Goal: Task Accomplishment & Management: Complete application form

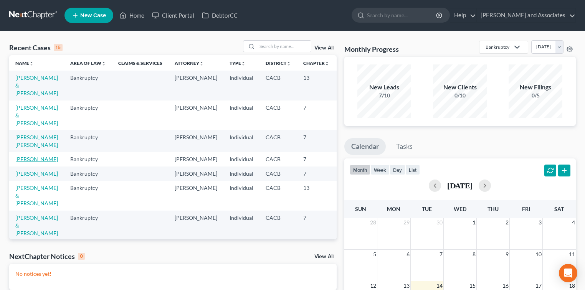
click at [44, 162] on link "[PERSON_NAME]" at bounding box center [36, 159] width 43 height 7
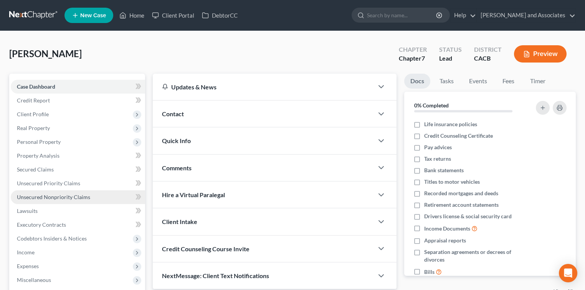
click at [76, 199] on span "Unsecured Nonpriority Claims" at bounding box center [53, 197] width 73 height 7
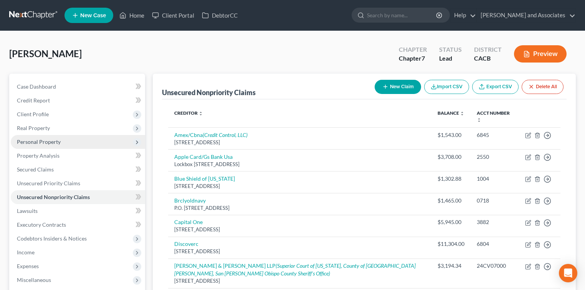
click at [74, 140] on span "Personal Property" at bounding box center [78, 142] width 134 height 14
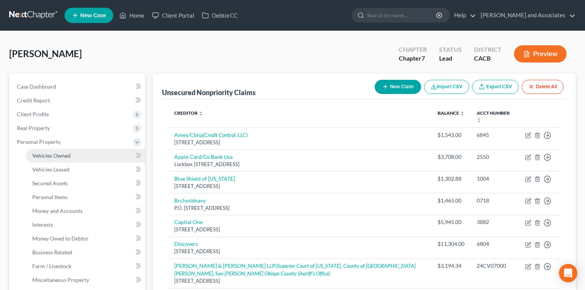
click at [74, 156] on link "Vehicles Owned" at bounding box center [85, 156] width 119 height 14
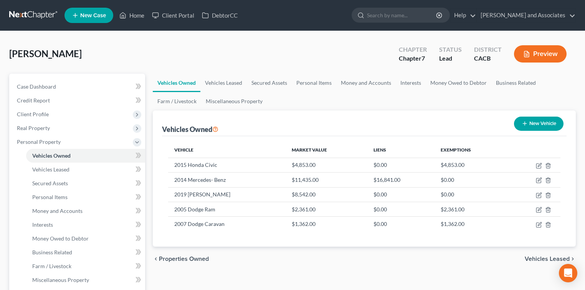
drag, startPoint x: 226, startPoint y: 131, endPoint x: 158, endPoint y: 128, distance: 68.0
click at [158, 128] on div "Vehicles Owned New Vehicle Vehicle Market Value Liens Exemptions 2015 Honda Civ…" at bounding box center [364, 179] width 423 height 136
click at [240, 124] on div "Vehicles Owned New Vehicle" at bounding box center [364, 124] width 405 height 26
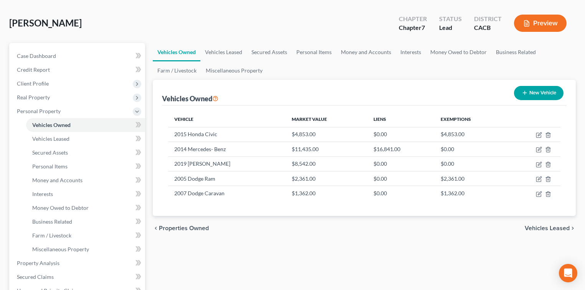
scroll to position [51, 0]
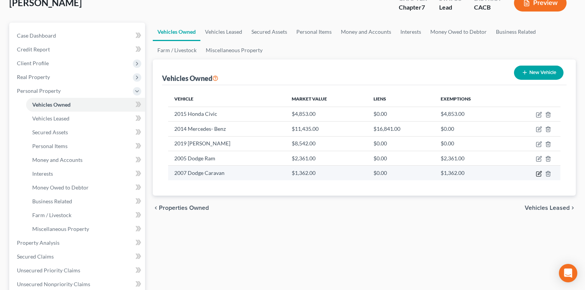
click at [542, 173] on icon "button" at bounding box center [539, 174] width 6 height 6
select select "0"
select select "19"
select select "3"
select select "4"
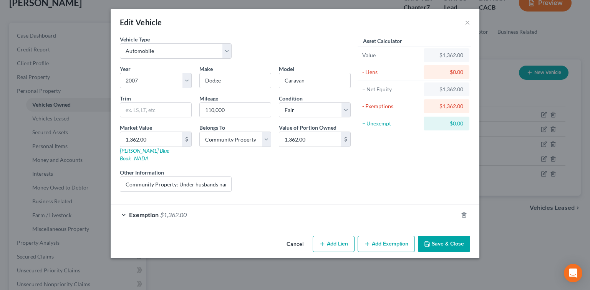
click at [445, 236] on button "Save & Close" at bounding box center [444, 244] width 52 height 16
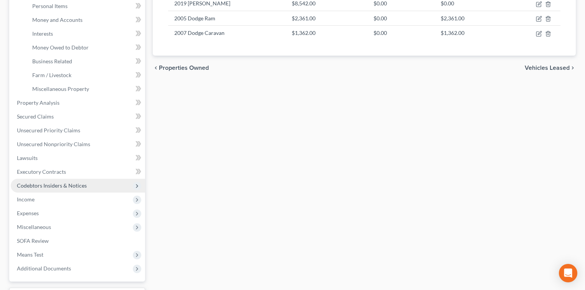
scroll to position [205, 0]
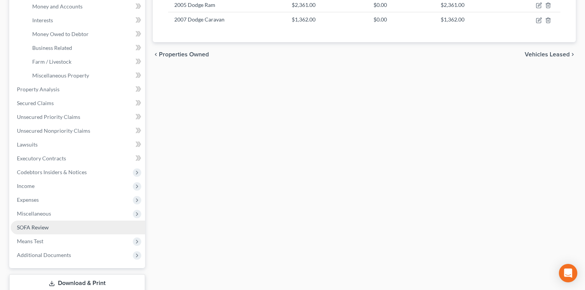
click at [45, 227] on span "SOFA Review" at bounding box center [33, 227] width 32 height 7
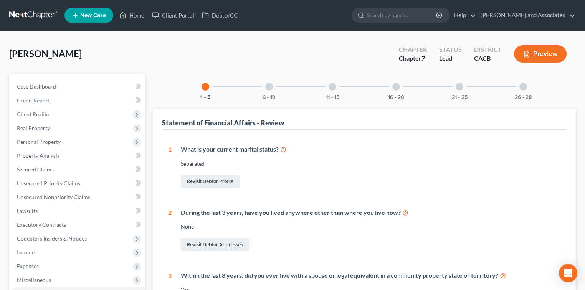
click at [333, 91] on div "11 - 15" at bounding box center [332, 87] width 26 height 26
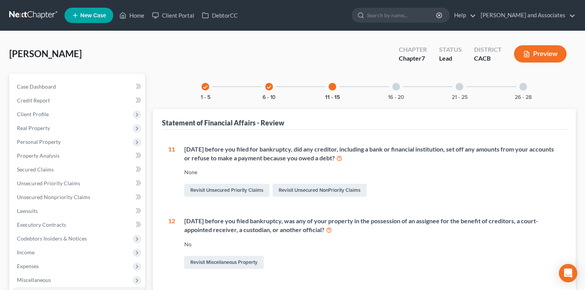
click at [397, 86] on div at bounding box center [396, 87] width 8 height 8
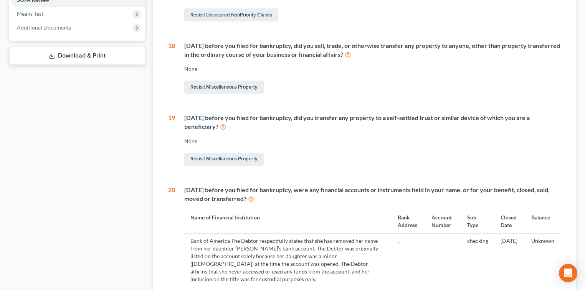
scroll to position [307, 0]
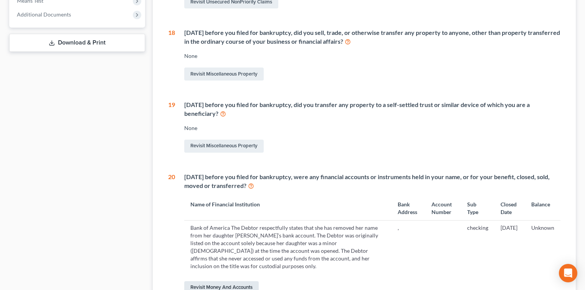
click at [246, 281] on link "Revisit Money and Accounts" at bounding box center [221, 287] width 74 height 13
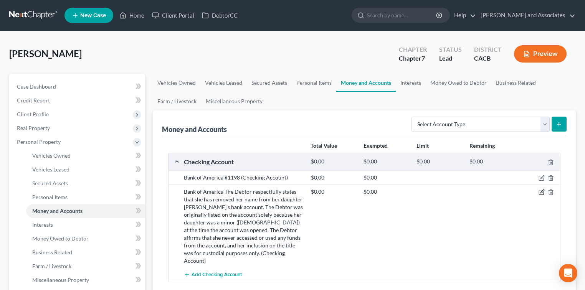
click at [542, 194] on icon "button" at bounding box center [542, 192] width 6 height 6
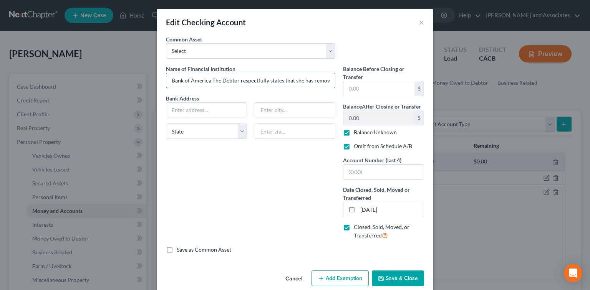
click at [290, 78] on input "Bank of America The Debtor respectfully states that she has removed her name fr…" at bounding box center [250, 80] width 169 height 15
drag, startPoint x: 306, startPoint y: 78, endPoint x: 288, endPoint y: 79, distance: 18.1
click at [288, 79] on input "Bank of America The Debtor respectfully states that she has removed her name fr…" at bounding box center [250, 80] width 169 height 15
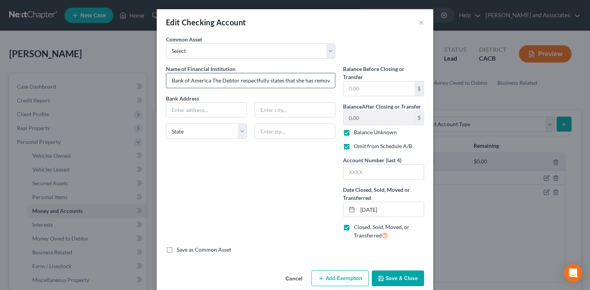
click at [301, 79] on input "Bank of America The Debtor respectfully states that she has removed her name fr…" at bounding box center [250, 80] width 169 height 15
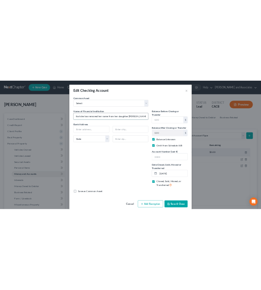
scroll to position [0, 124]
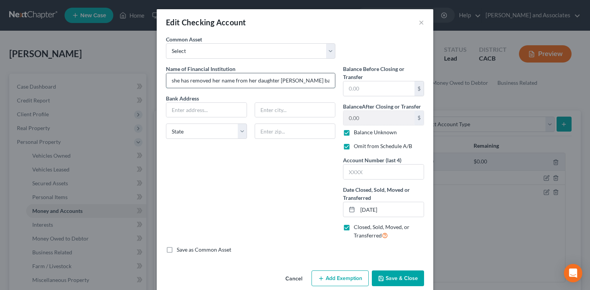
click at [292, 81] on input "Bank of America The Debtor respectfully states that she has removed her name fr…" at bounding box center [250, 80] width 169 height 15
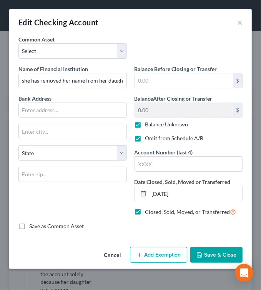
scroll to position [0, 0]
click at [93, 80] on input "Bank of America The Debtor respectfully states that she has removed her name fr…" at bounding box center [73, 80] width 108 height 15
click at [63, 83] on input "Bank of America The Debtor respectfully states that she has removed her name fr…" at bounding box center [73, 80] width 108 height 15
drag, startPoint x: 74, startPoint y: 80, endPoint x: 59, endPoint y: 78, distance: 14.7
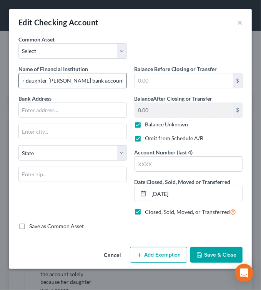
click at [59, 78] on input "Bank of America The Debtor respectfully states that she has removed her name fr…" at bounding box center [73, 80] width 108 height 15
type input "Bank of America The Debtor respectfully states that she has removed her name fr…"
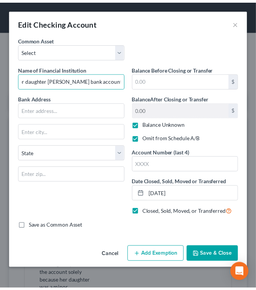
scroll to position [0, 0]
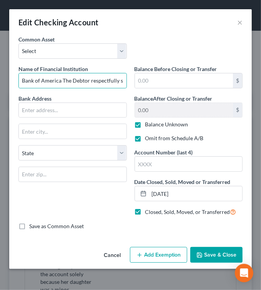
click at [220, 253] on button "Save & Close" at bounding box center [216, 255] width 52 height 16
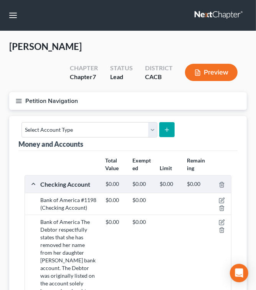
click at [20, 104] on button "Petition Navigation" at bounding box center [128, 101] width 238 height 18
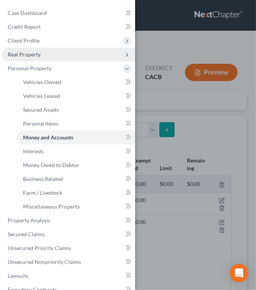
click at [38, 50] on span "Real Property" at bounding box center [69, 55] width 134 height 14
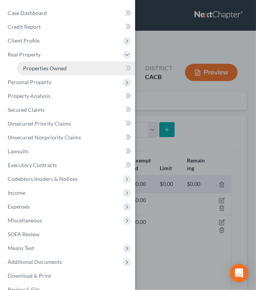
click at [71, 68] on link "Properties Owned" at bounding box center [76, 68] width 118 height 14
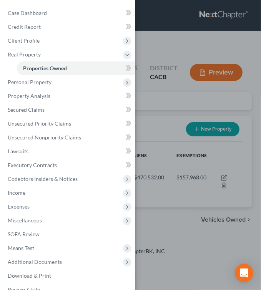
click at [161, 114] on div "Case Dashboard Payments Invoices Payments Payments Credit Report Client Profile" at bounding box center [130, 145] width 261 height 290
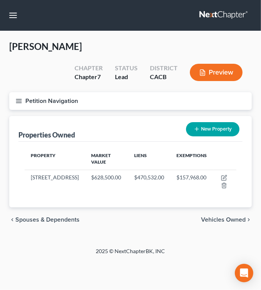
click at [23, 92] on button "Petition Navigation" at bounding box center [130, 101] width 242 height 18
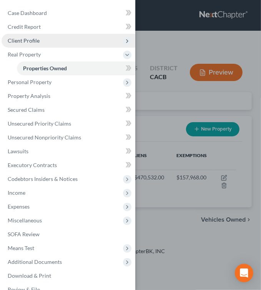
click at [45, 43] on span "Client Profile" at bounding box center [69, 41] width 134 height 14
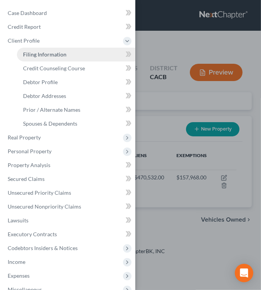
click at [48, 52] on span "Filing Information" at bounding box center [44, 54] width 43 height 7
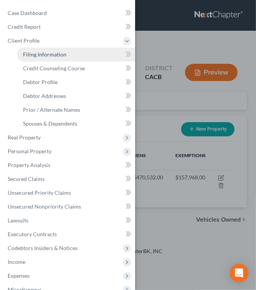
select select "1"
select select "0"
select select "4"
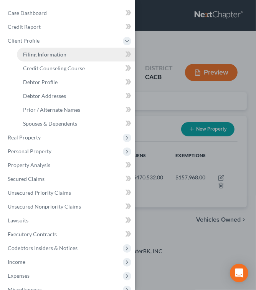
select select "1"
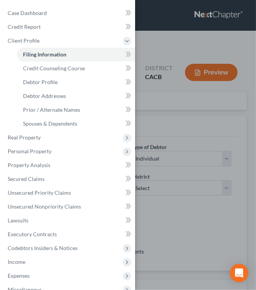
click at [194, 119] on div "Case Dashboard Payments Invoices Payments Payments Credit Report Client Profile" at bounding box center [128, 145] width 256 height 290
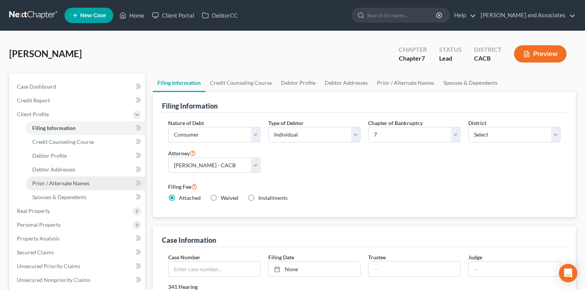
click at [61, 181] on span "Prior / Alternate Names" at bounding box center [60, 183] width 57 height 7
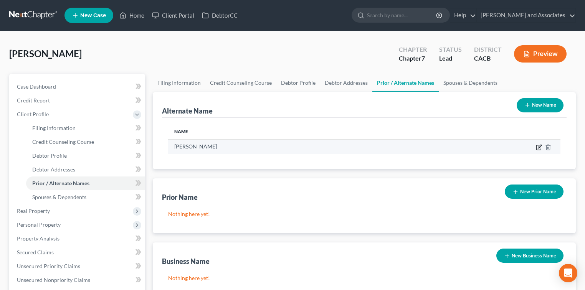
click at [538, 146] on icon at bounding box center [539, 147] width 6 height 6
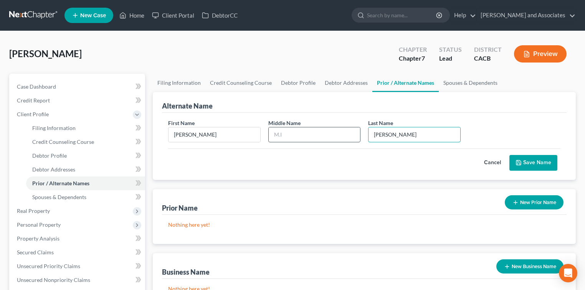
drag, startPoint x: 422, startPoint y: 136, endPoint x: 318, endPoint y: 135, distance: 103.7
click at [318, 135] on div "First Name Shelia Middle Name Last Name * Gaitan" at bounding box center [364, 134] width 400 height 30
click at [546, 156] on button "Save Name" at bounding box center [534, 163] width 48 height 16
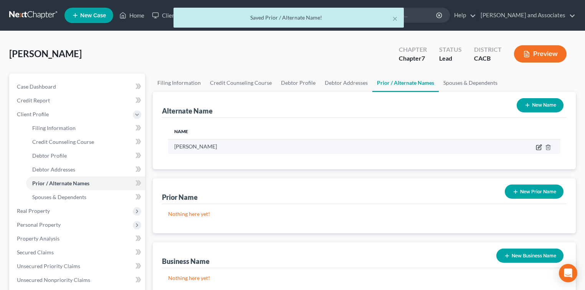
click at [538, 146] on icon at bounding box center [539, 147] width 6 height 6
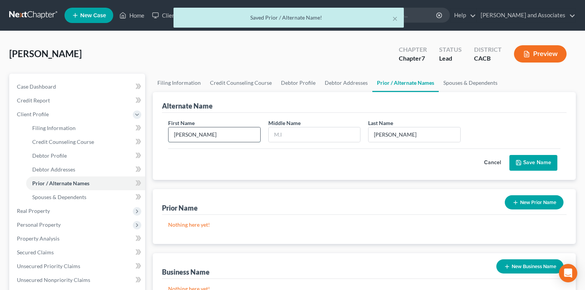
click at [199, 134] on input "Shelia" at bounding box center [215, 134] width 92 height 15
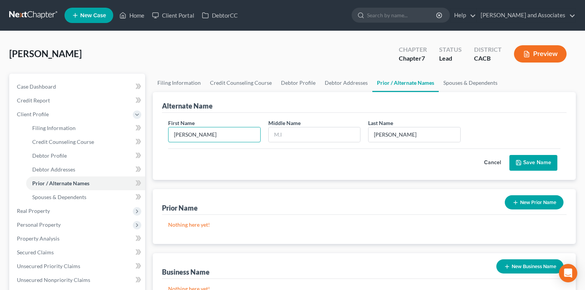
type input "Sheila"
click at [535, 164] on button "Save Name" at bounding box center [534, 163] width 48 height 16
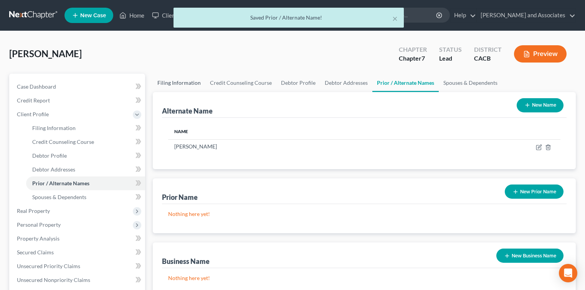
click at [179, 83] on link "Filing Information" at bounding box center [179, 83] width 53 height 18
select select "1"
select select "0"
select select "7"
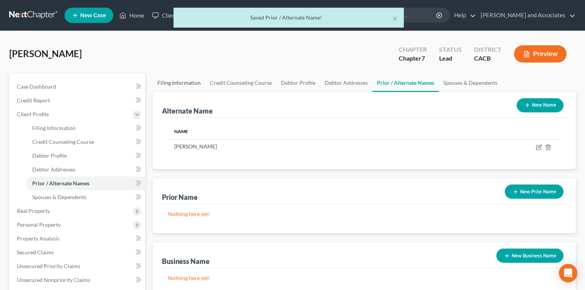
select select "0"
select select "4"
select select "1"
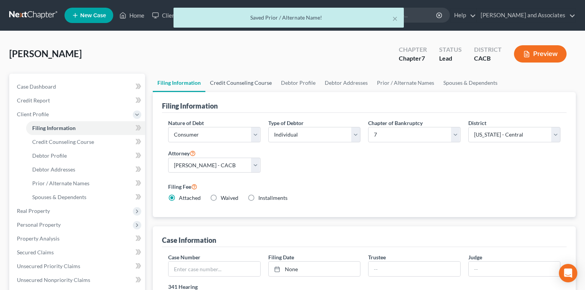
click at [221, 81] on link "Credit Counseling Course" at bounding box center [240, 83] width 71 height 18
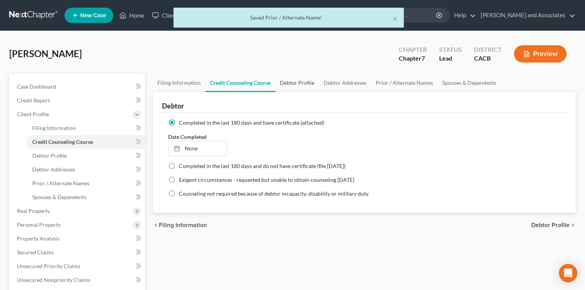
click at [301, 85] on link "Debtor Profile" at bounding box center [297, 83] width 44 height 18
select select "2"
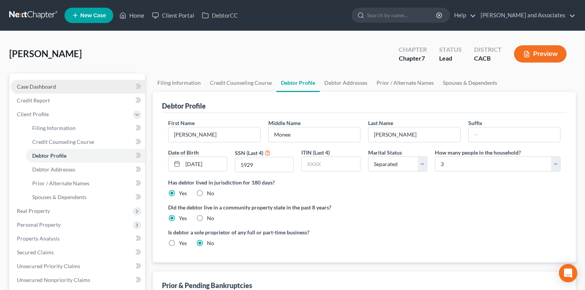
click at [41, 88] on span "Case Dashboard" at bounding box center [36, 86] width 39 height 7
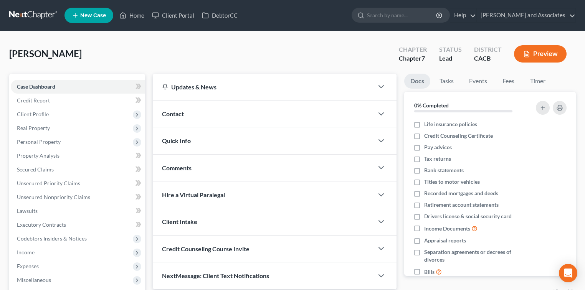
click at [32, 8] on link at bounding box center [33, 15] width 49 height 14
